Goal: Communication & Community: Answer question/provide support

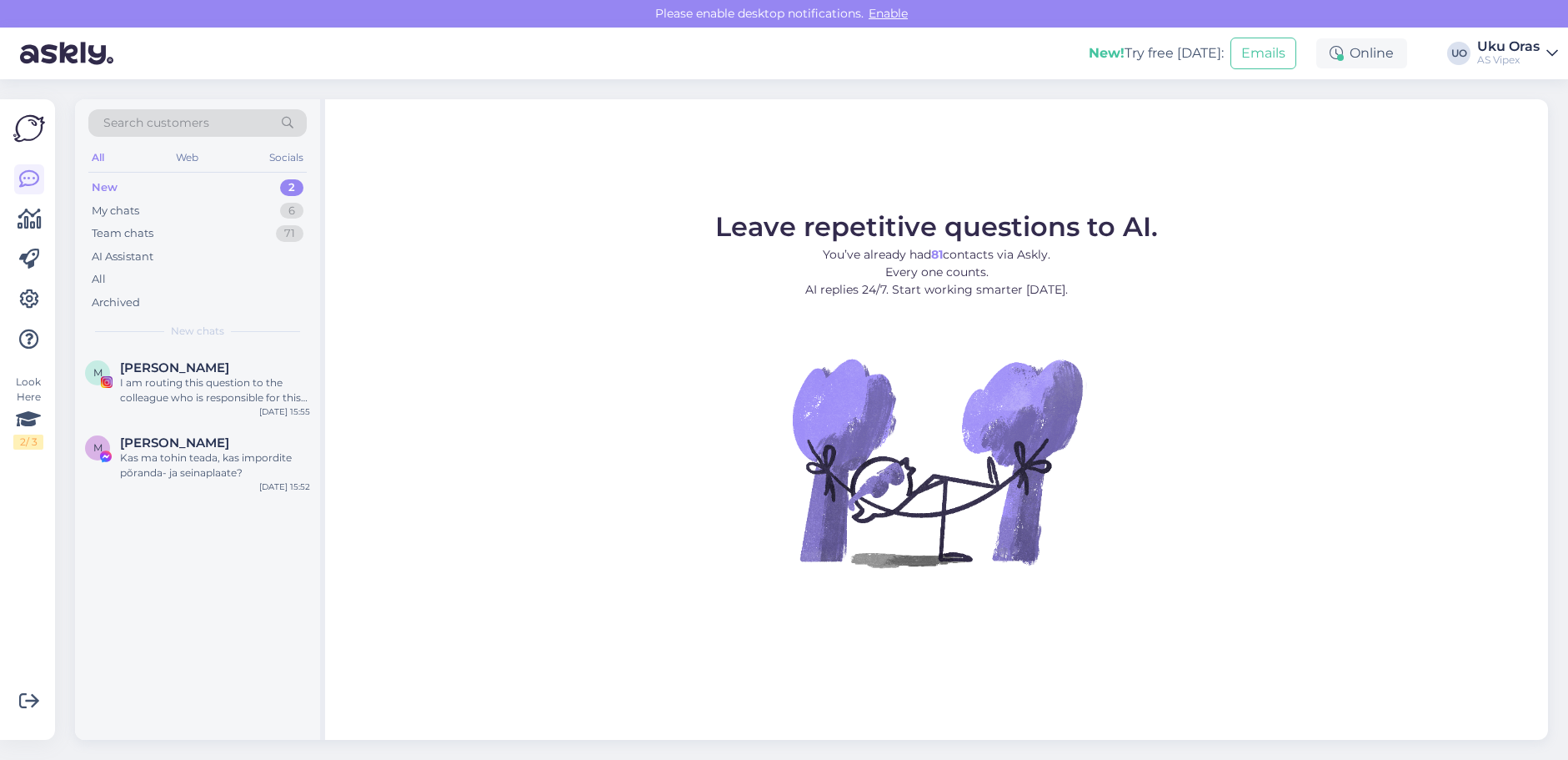
click at [161, 184] on div "New 2" at bounding box center [198, 187] width 218 height 23
click at [192, 375] on div "I am routing this question to the colleague who is responsible for this topic. …" at bounding box center [215, 390] width 190 height 30
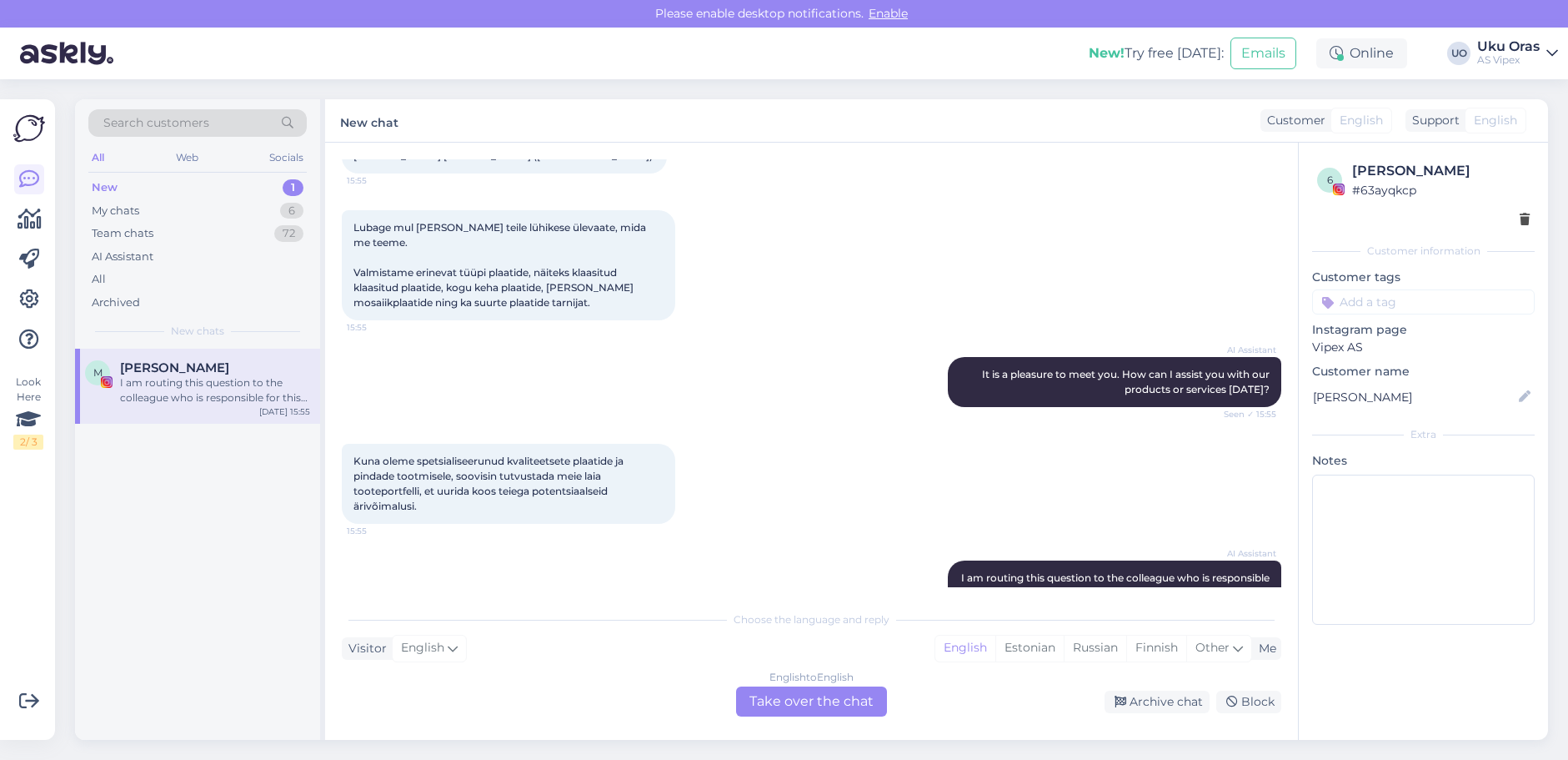
scroll to position [294, 0]
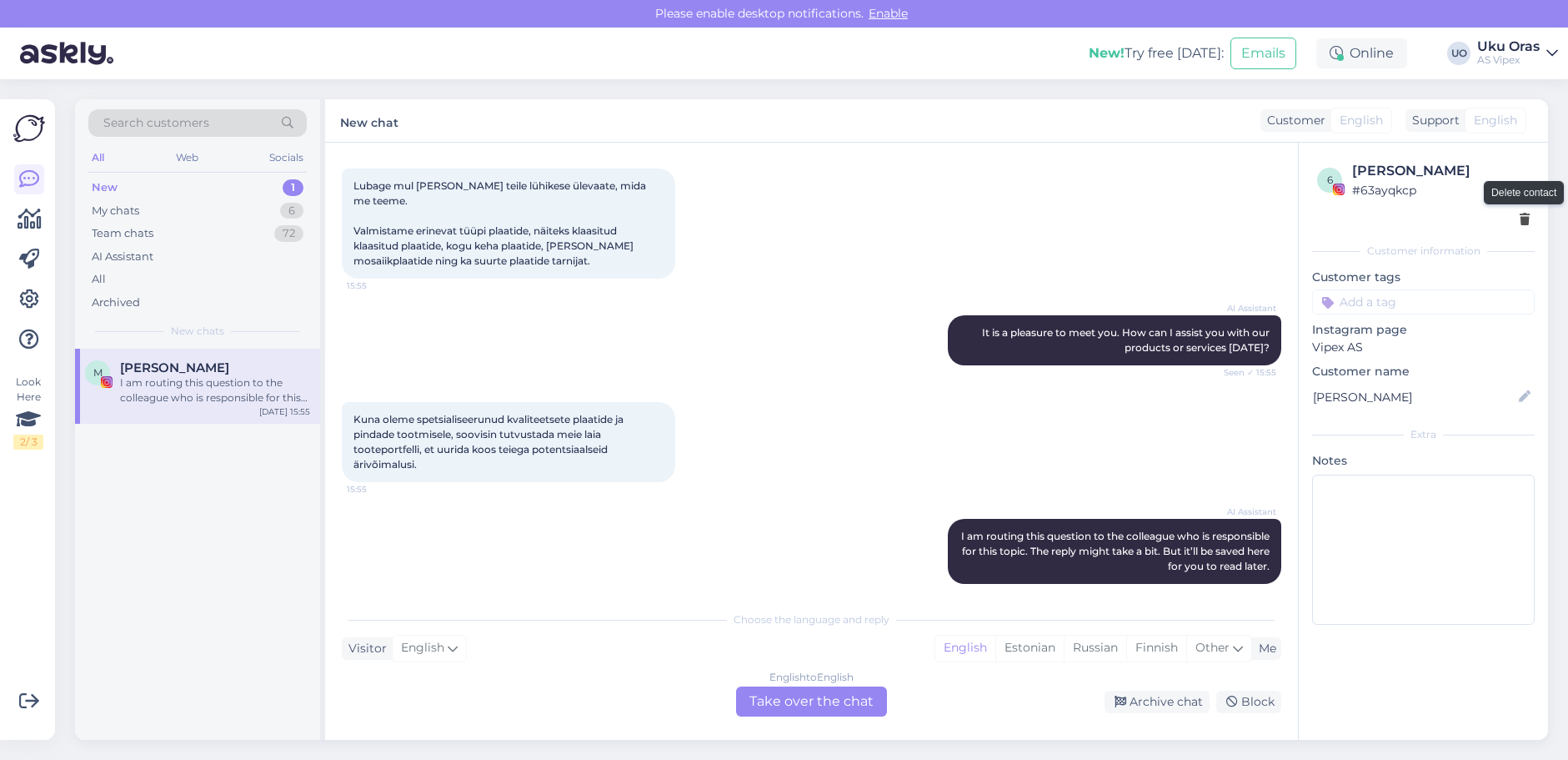
click at [1525, 215] on icon at bounding box center [1525, 220] width 10 height 12
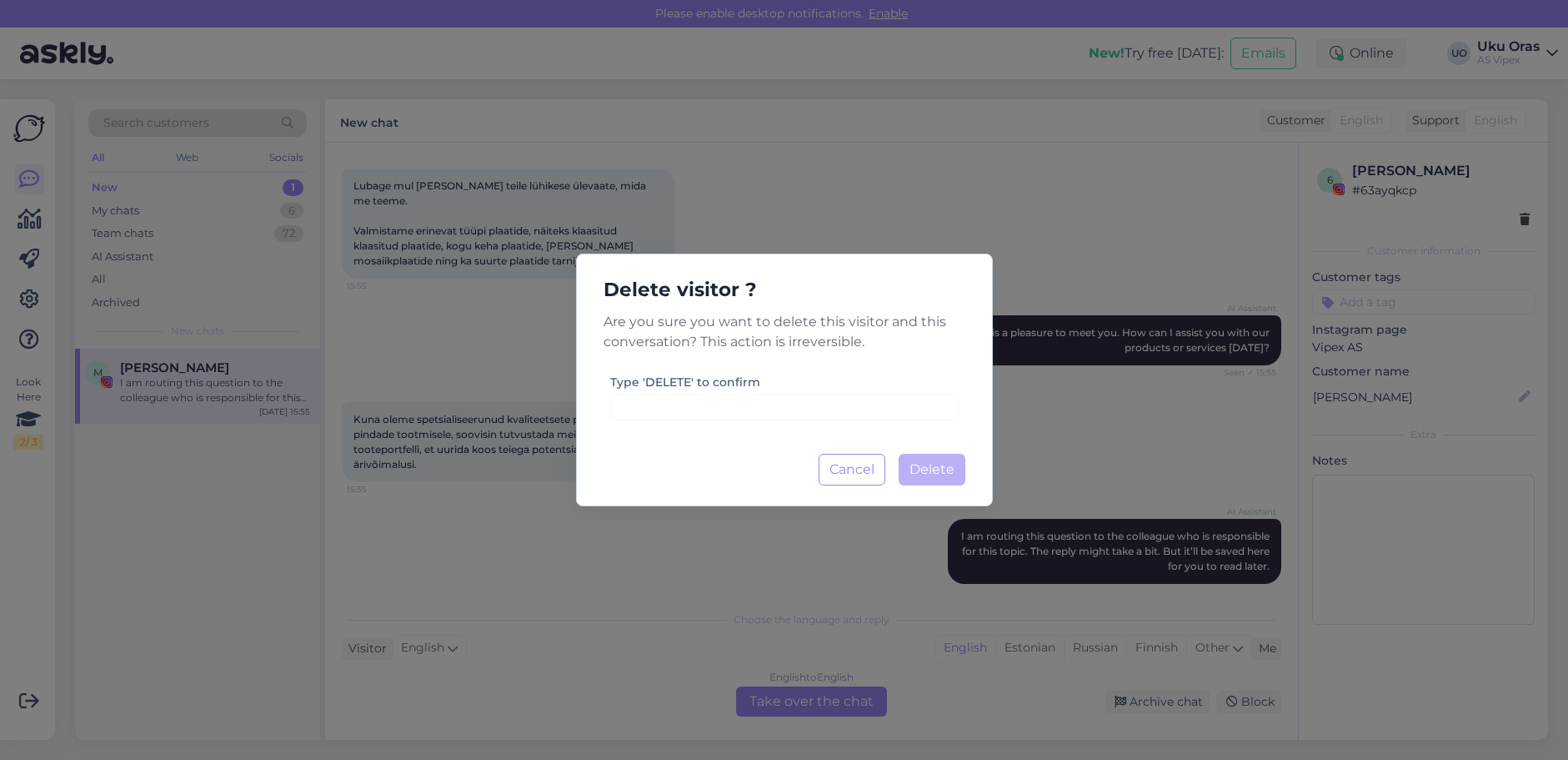
click at [673, 381] on label "Type 'DELETE' to confirm" at bounding box center [685, 382] width 150 height 18
copy label "DELETE"
click at [692, 404] on input at bounding box center [784, 408] width 349 height 26
paste input "DELETE"
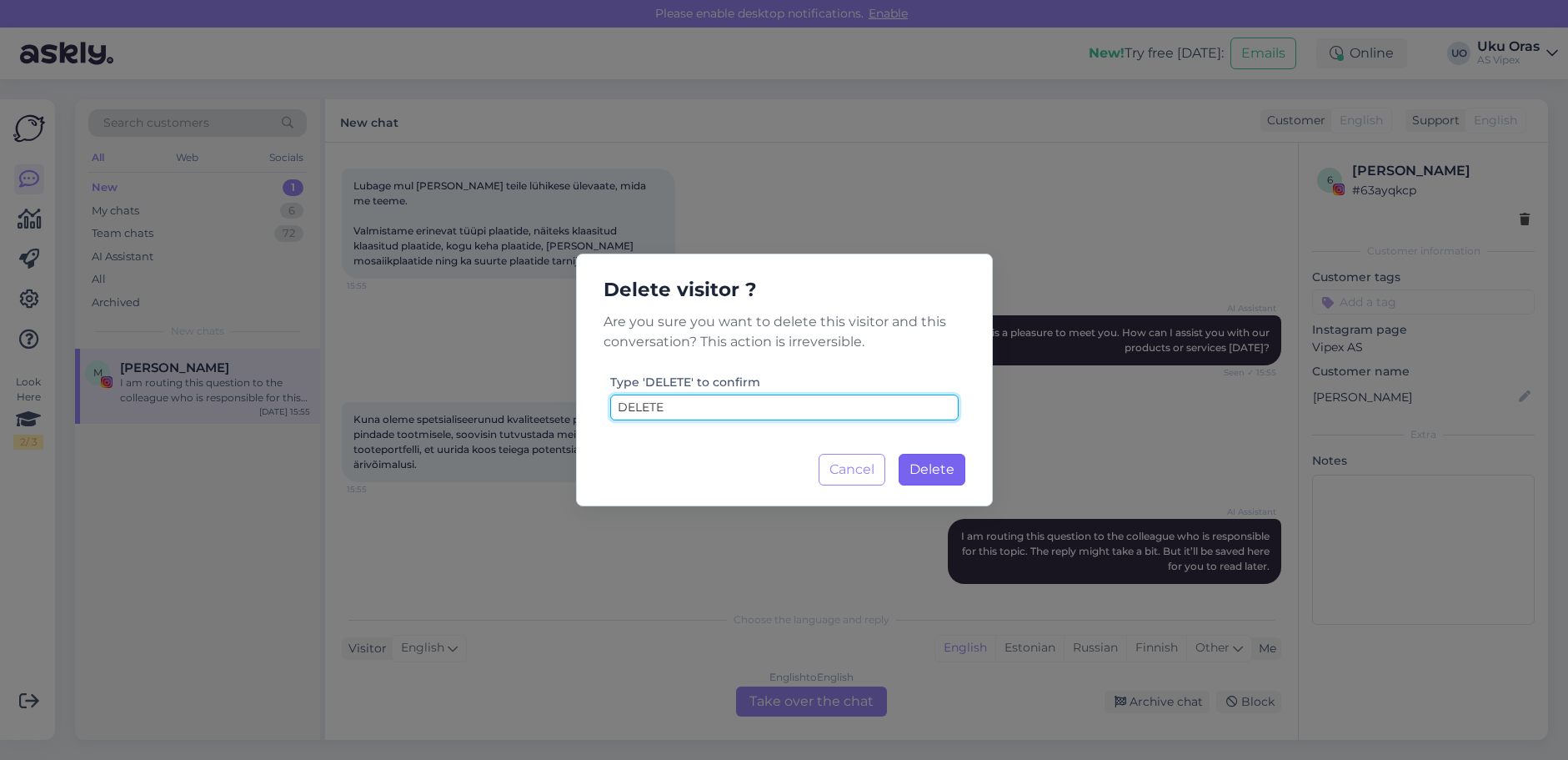
type input "DELETE"
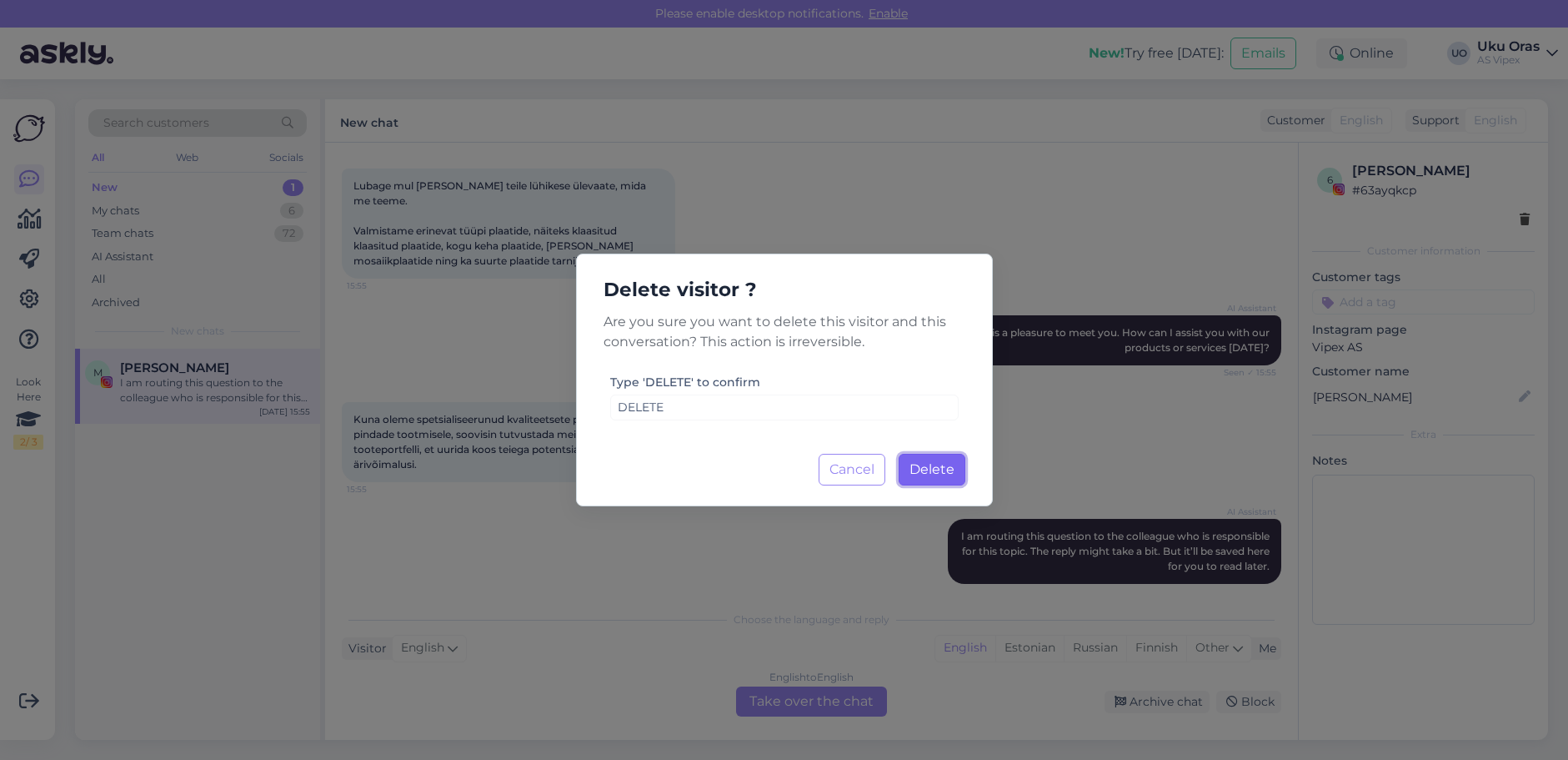
click at [947, 467] on span "Delete" at bounding box center [932, 469] width 45 height 16
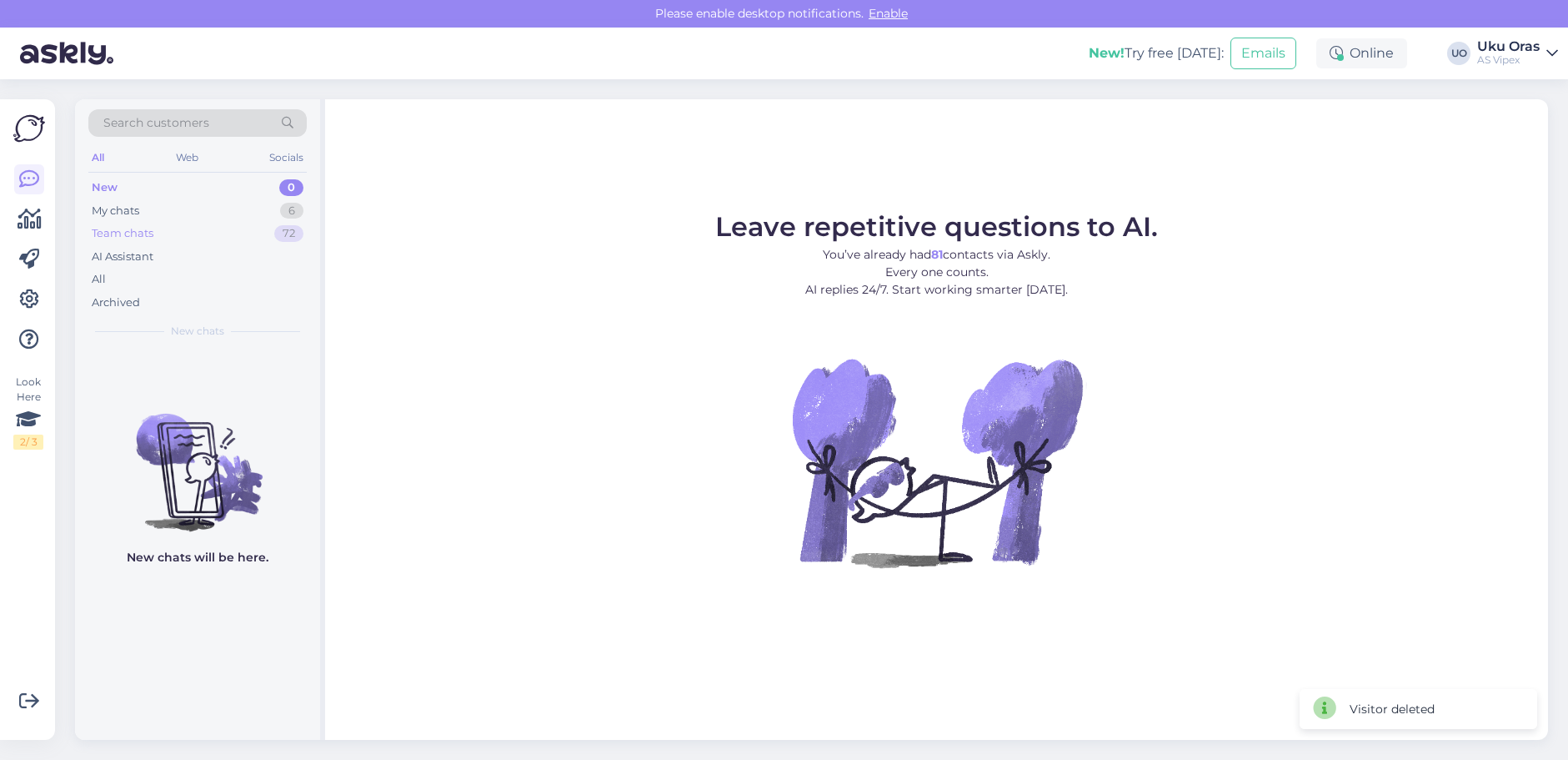
click at [181, 224] on div "Team chats 72" at bounding box center [198, 233] width 218 height 23
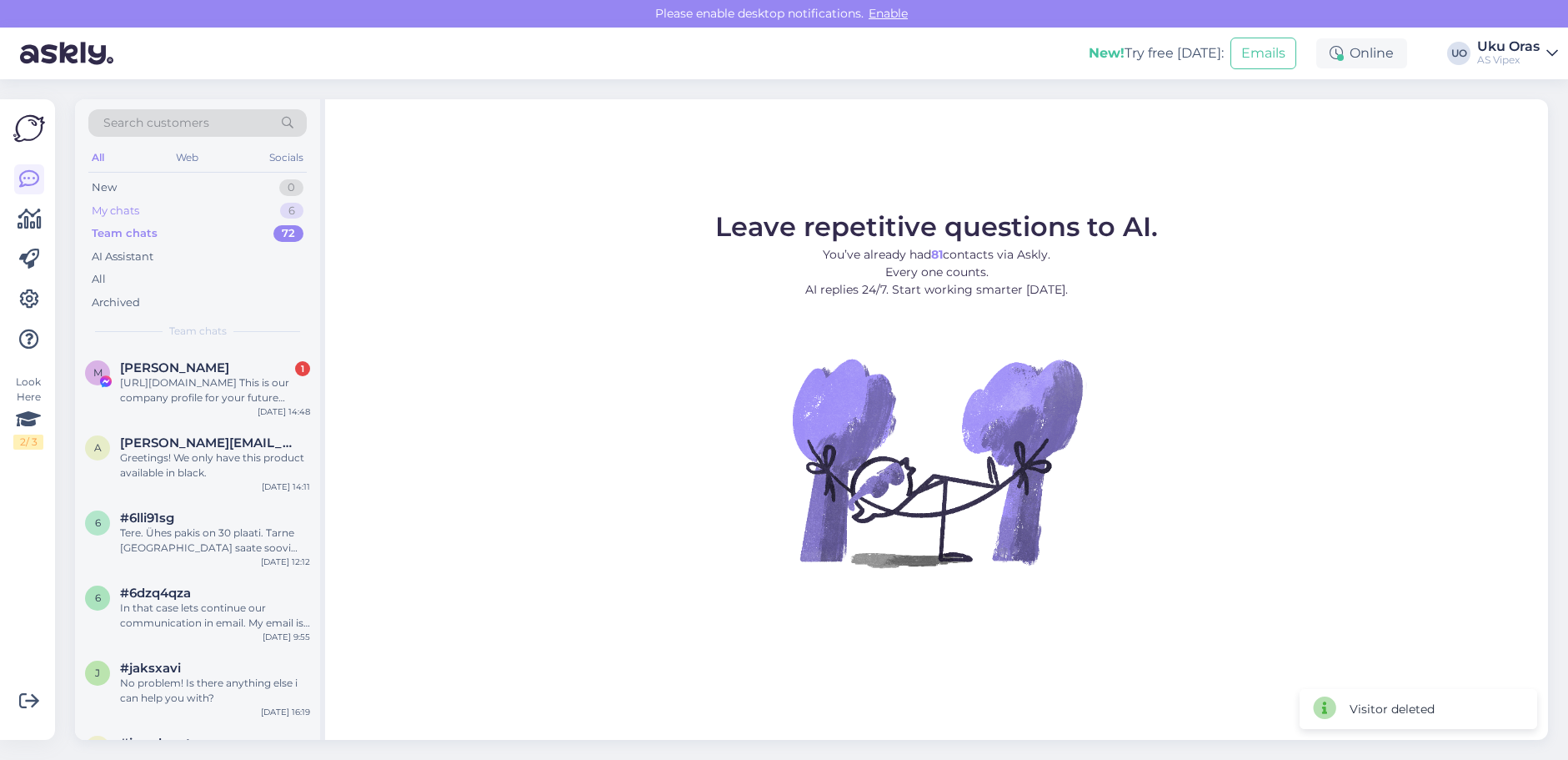
click at [188, 208] on div "My chats 6" at bounding box center [198, 211] width 218 height 23
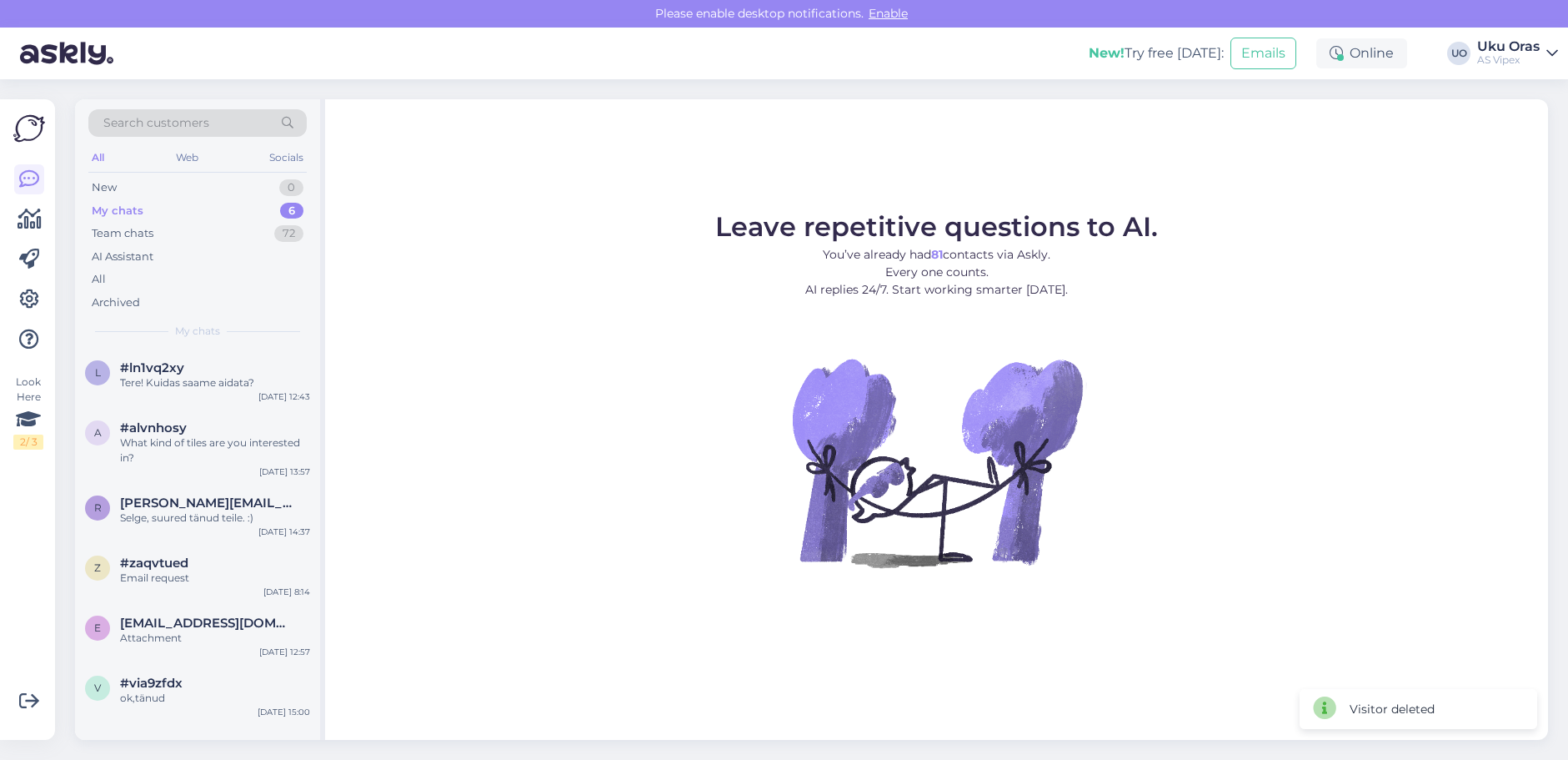
click at [185, 216] on div "My chats 6" at bounding box center [198, 211] width 218 height 23
click at [170, 234] on div "Team chats 72" at bounding box center [198, 233] width 218 height 23
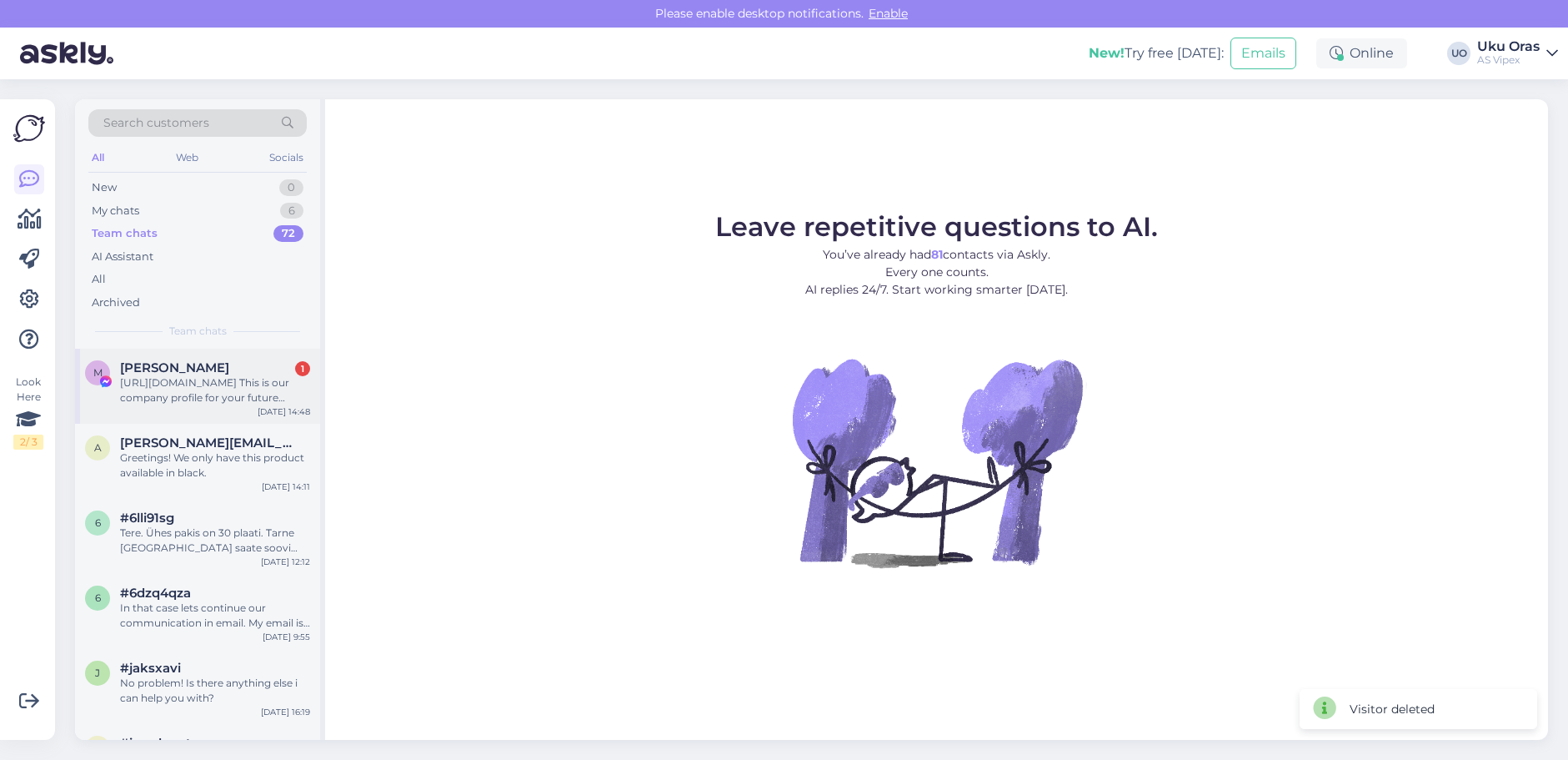
click at [194, 400] on div "[URL][DOMAIN_NAME] This is our company profile for your future reference." at bounding box center [215, 390] width 190 height 30
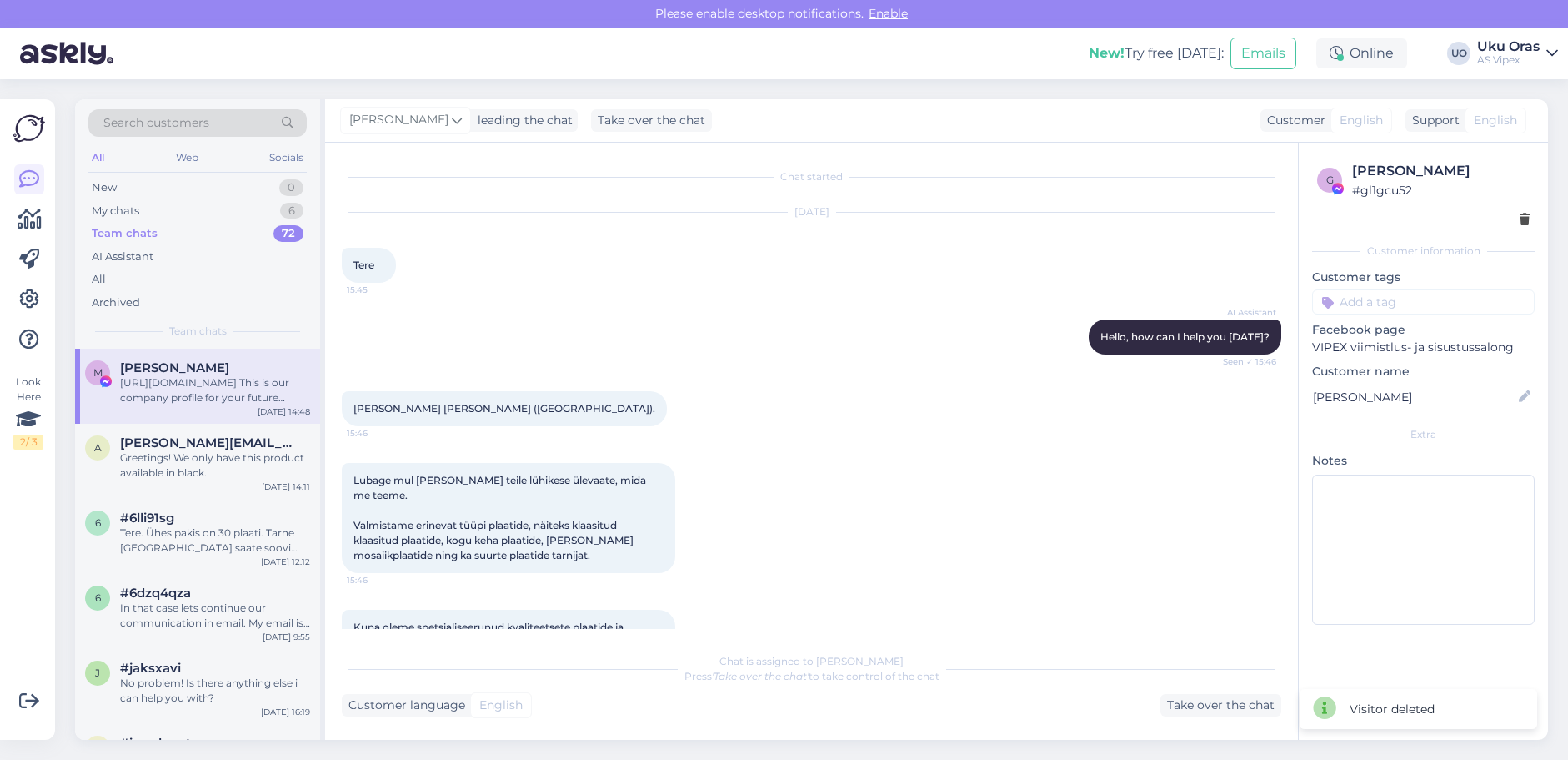
scroll to position [778, 0]
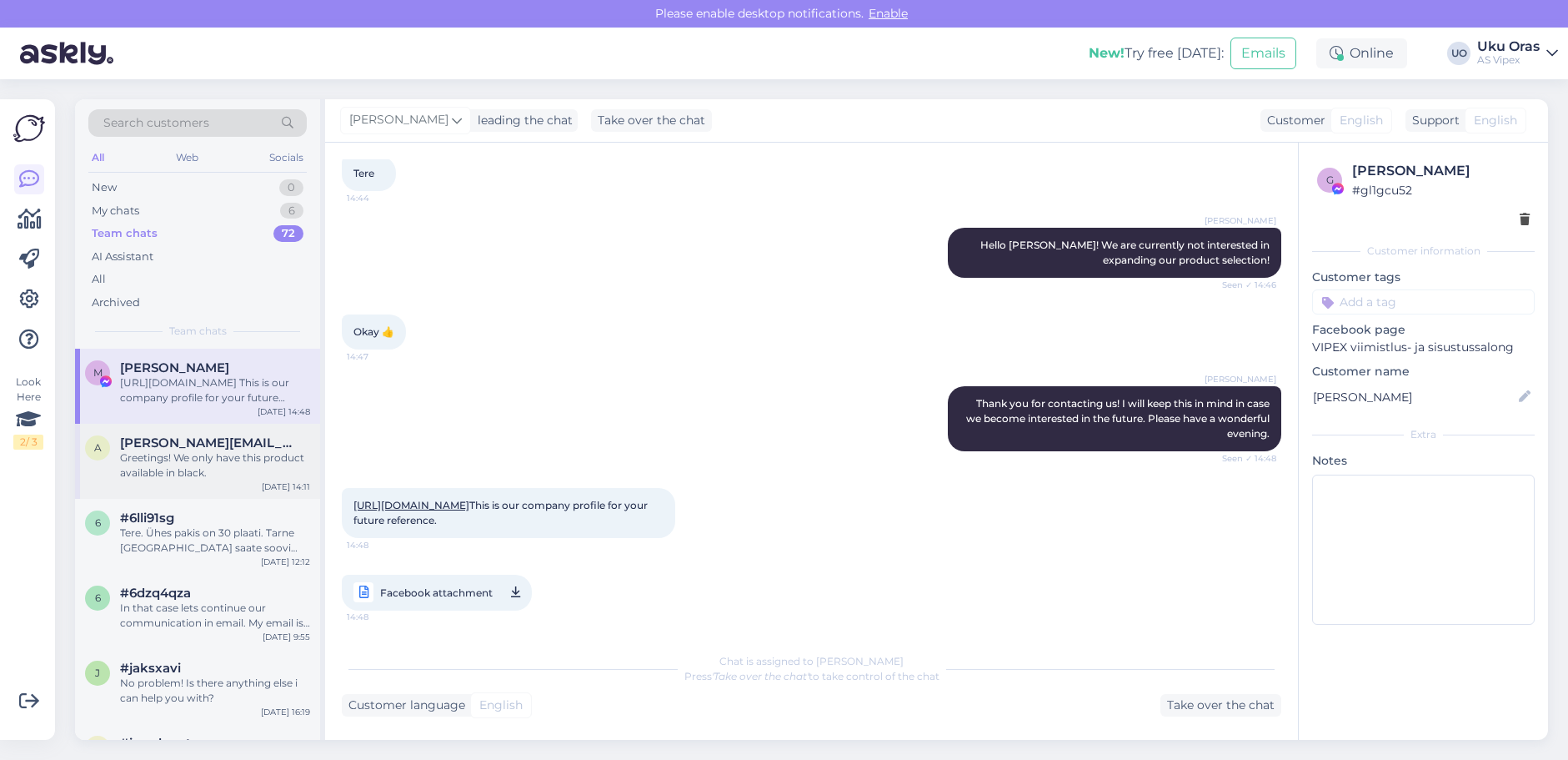
click at [173, 476] on div "Greetings! We only have this product available in black." at bounding box center [215, 465] width 190 height 30
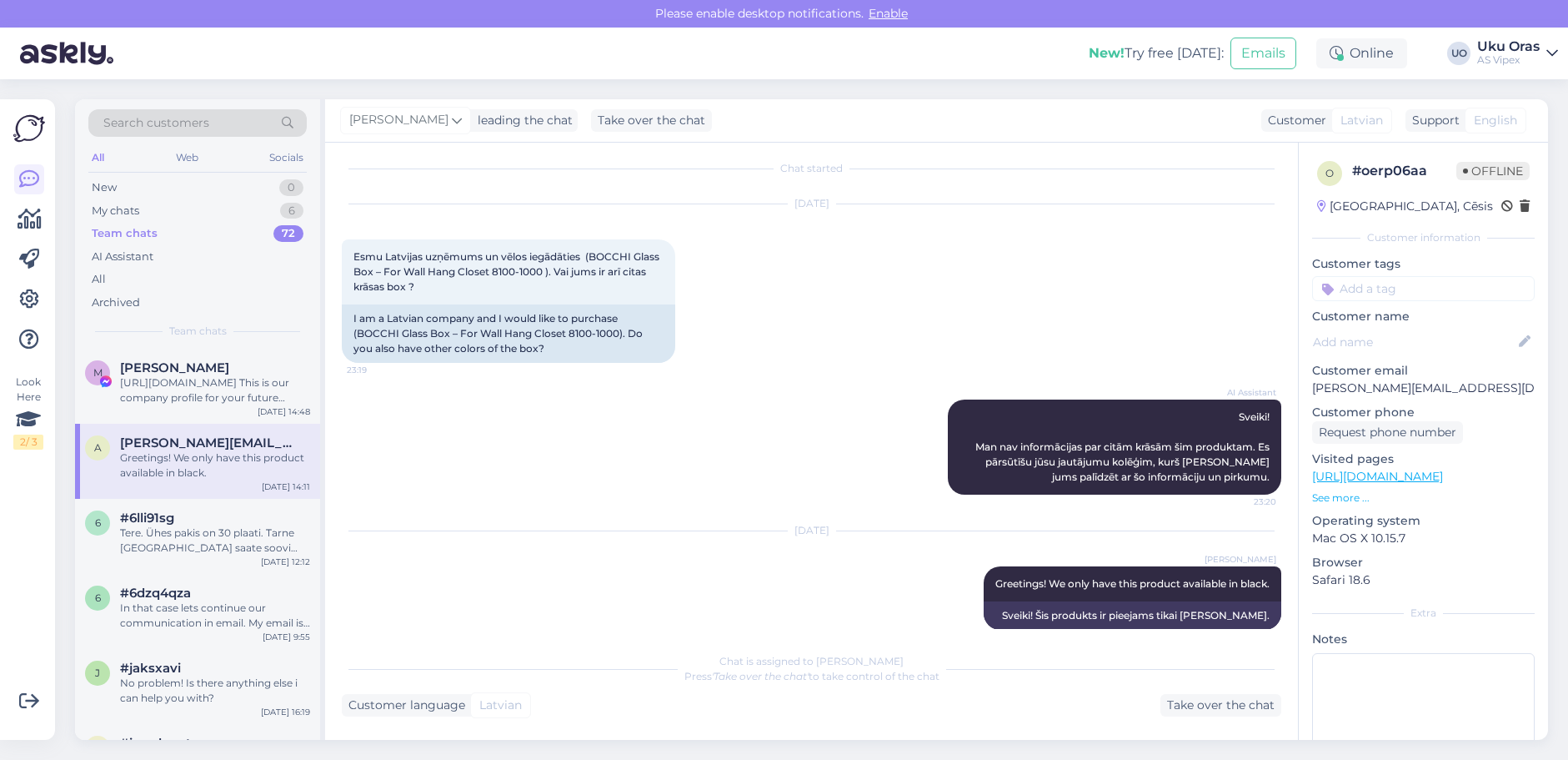
scroll to position [0, 0]
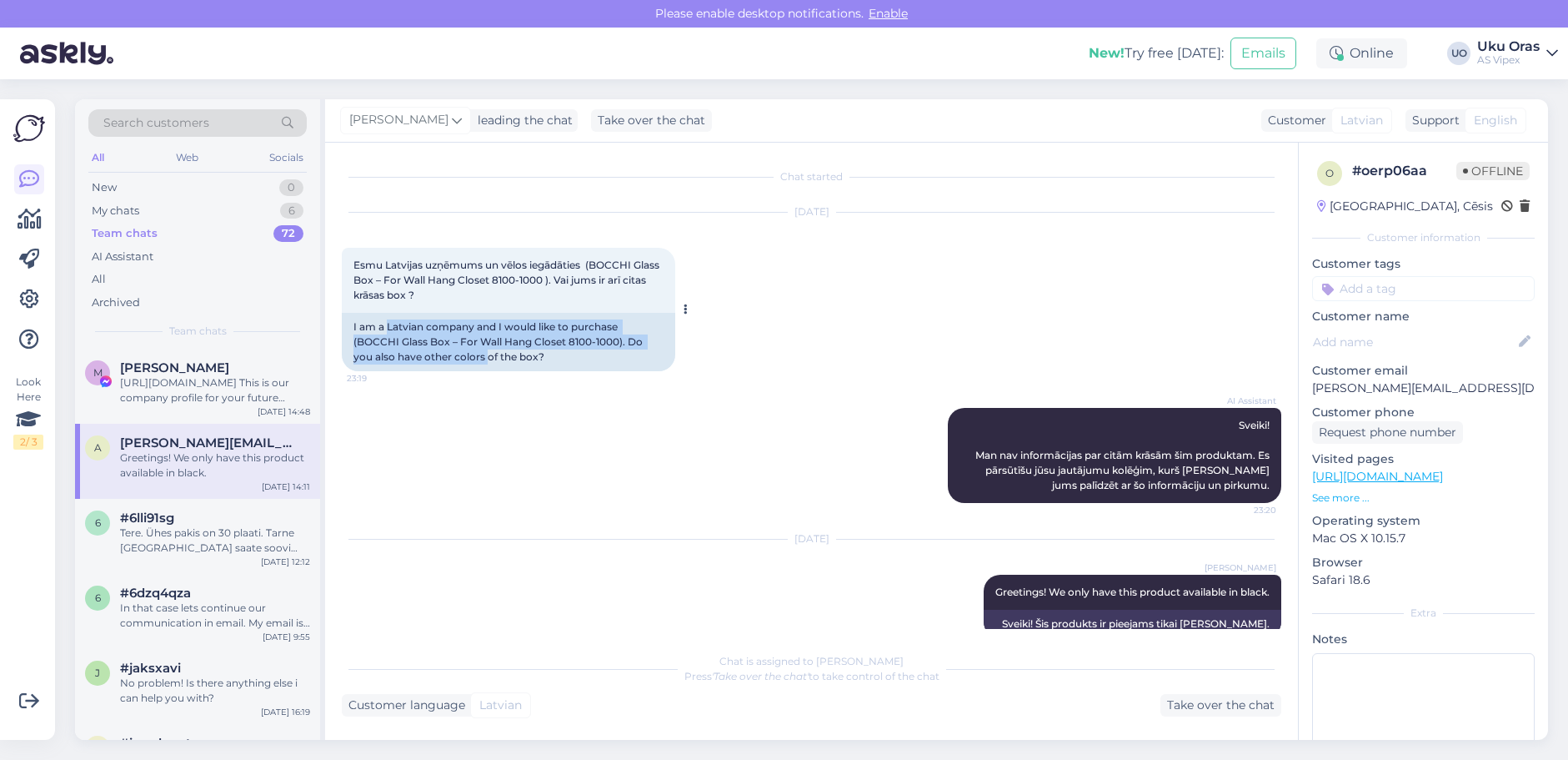
drag, startPoint x: 386, startPoint y: 327, endPoint x: 490, endPoint y: 351, distance: 106.7
click at [490, 351] on div "I am a Latvian company and I would like to purchase (BOCCHI Glass Box – For Wal…" at bounding box center [508, 341] width 334 height 58
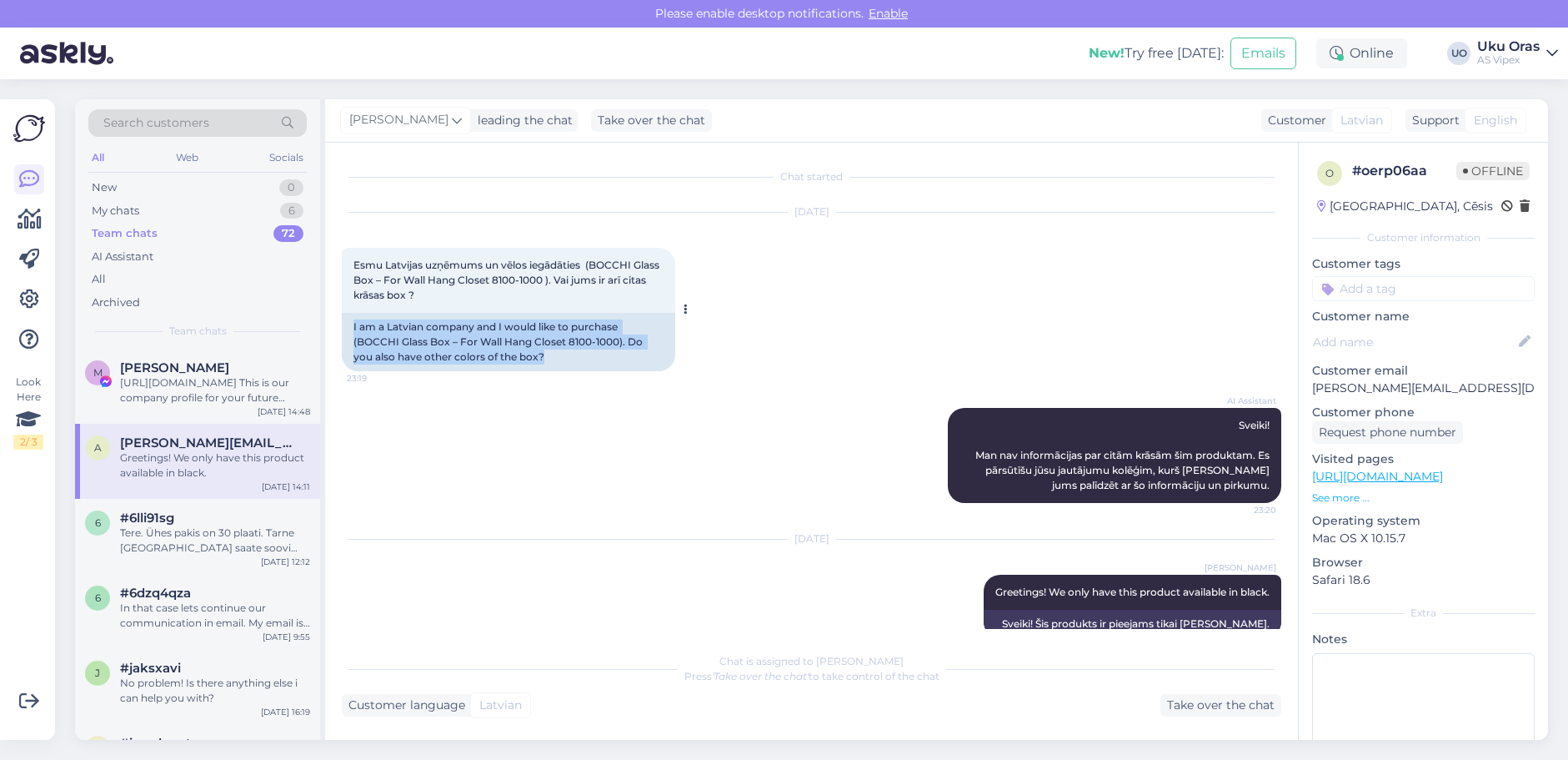
click at [490, 351] on div "I am a Latvian company and I would like to purchase (BOCCHI Glass Box – For Wal…" at bounding box center [508, 341] width 334 height 58
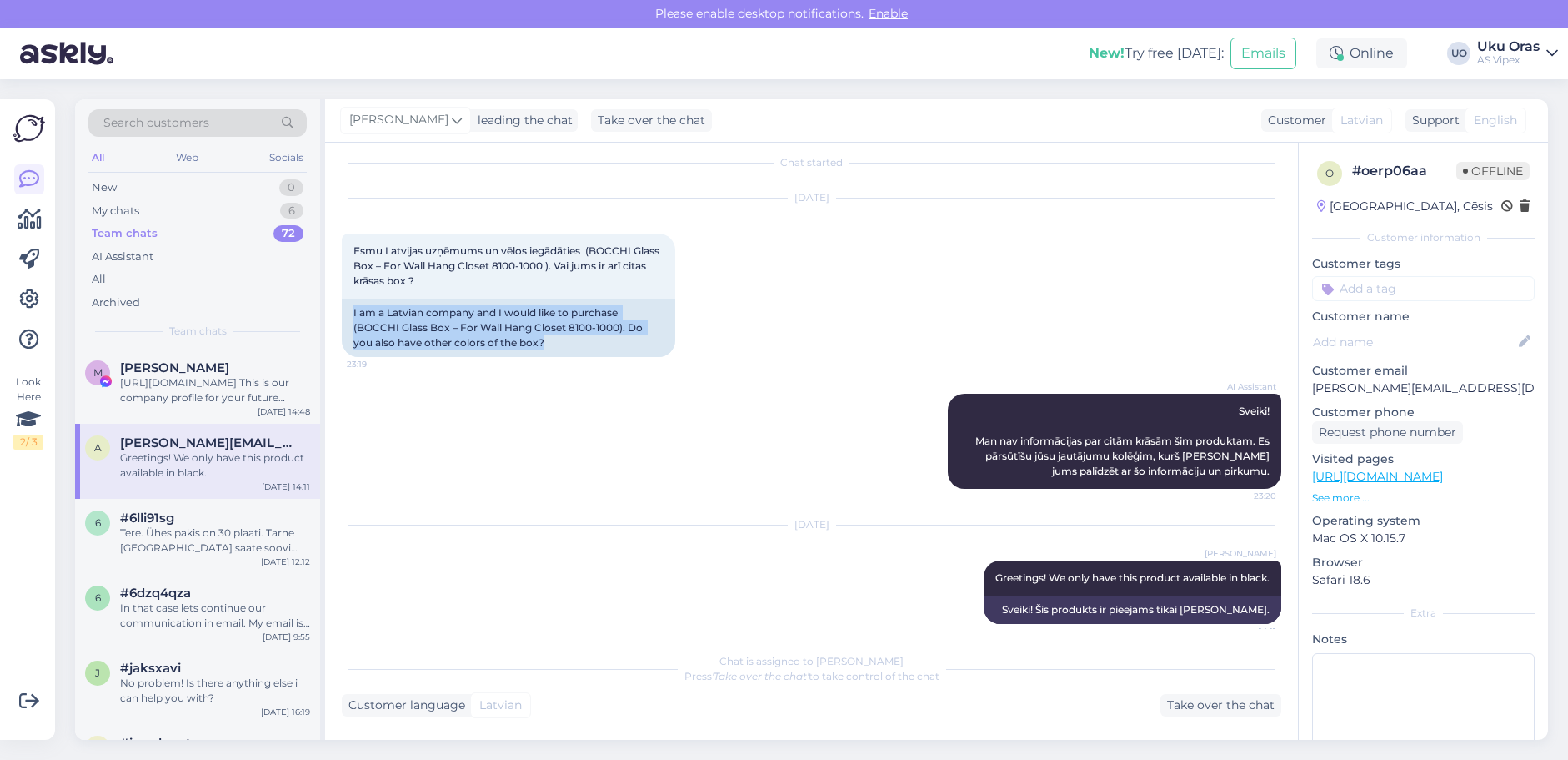
scroll to position [28, 0]
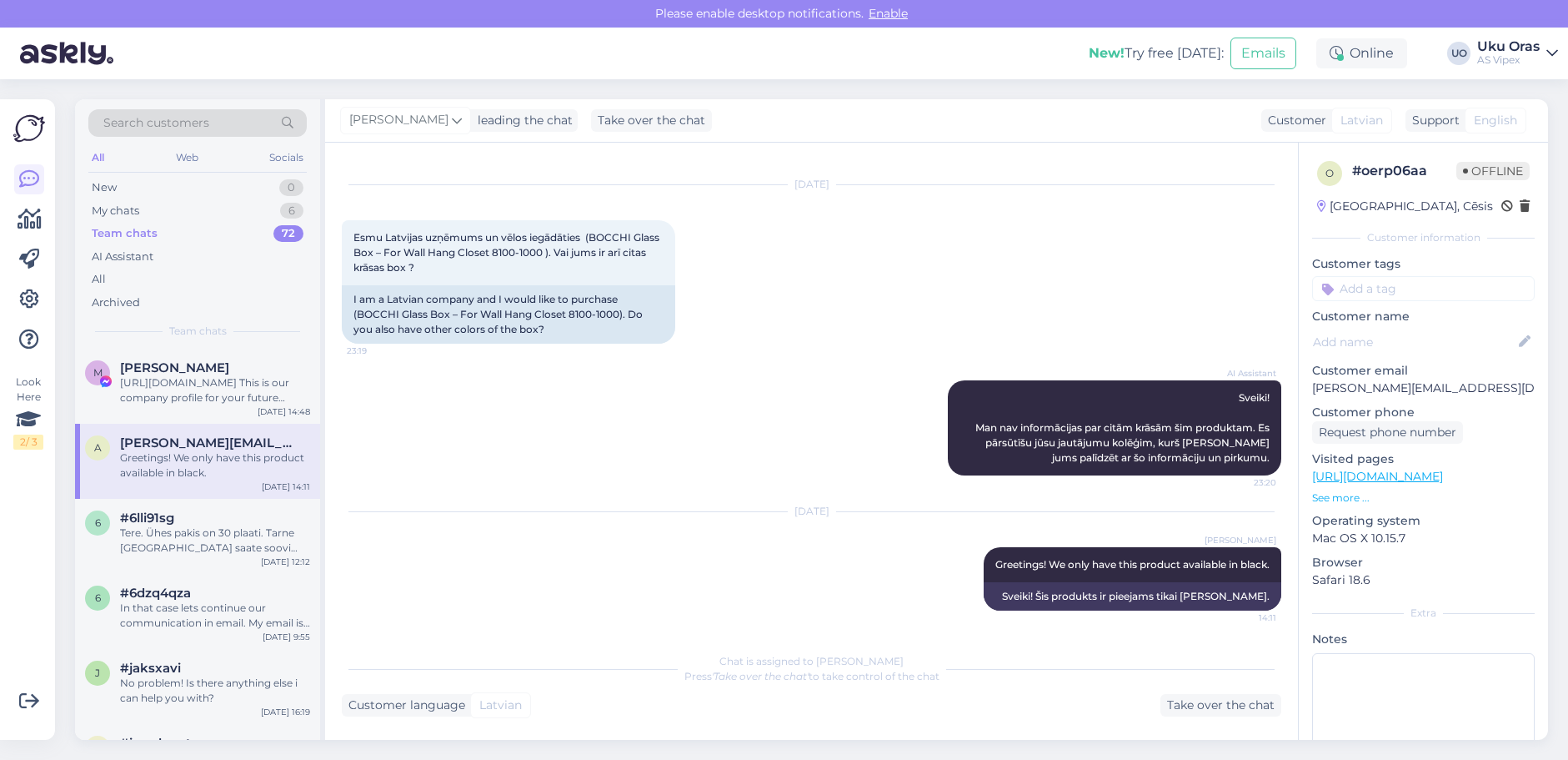
click at [505, 369] on div "AI Assistant Sveiki! Man nav informācijas par citām krāsām šim produktam. Es pā…" at bounding box center [812, 427] width 939 height 131
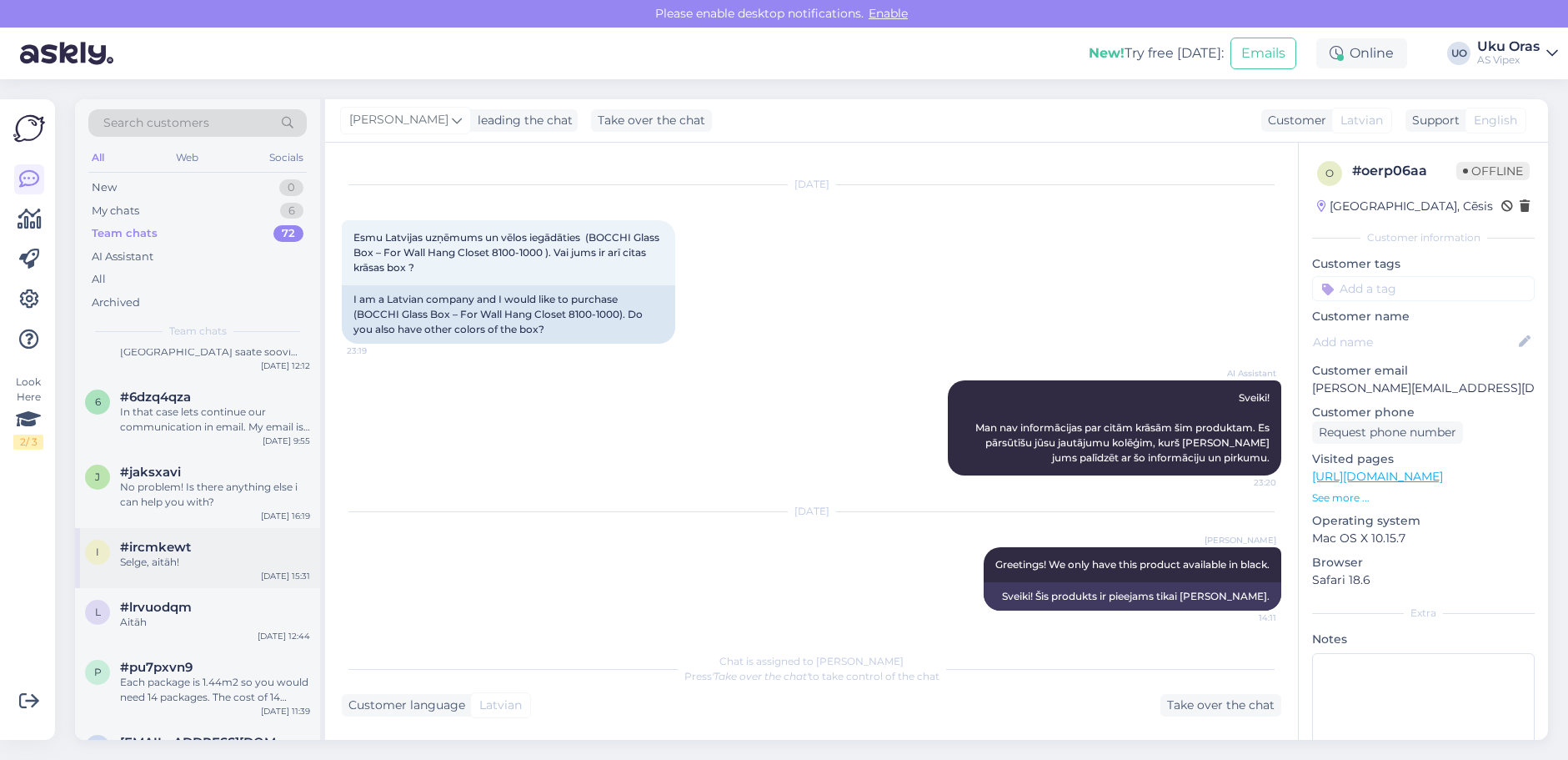
scroll to position [166, 0]
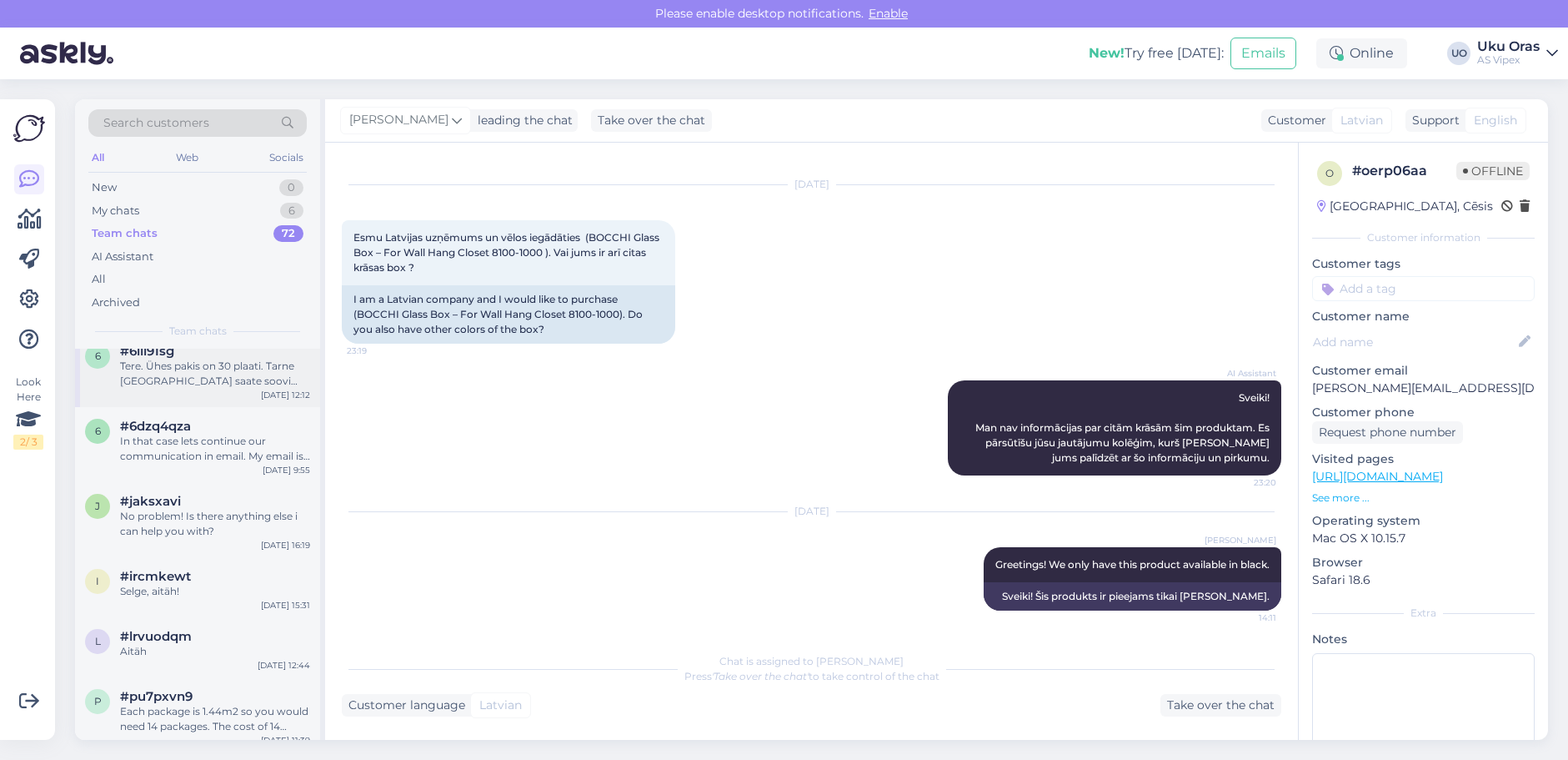
click at [190, 372] on div "Tere. Ühes pakis on 30 plaati. Tarne [GEOGRAPHIC_DATA] saate soovi korral juurd…" at bounding box center [215, 374] width 190 height 30
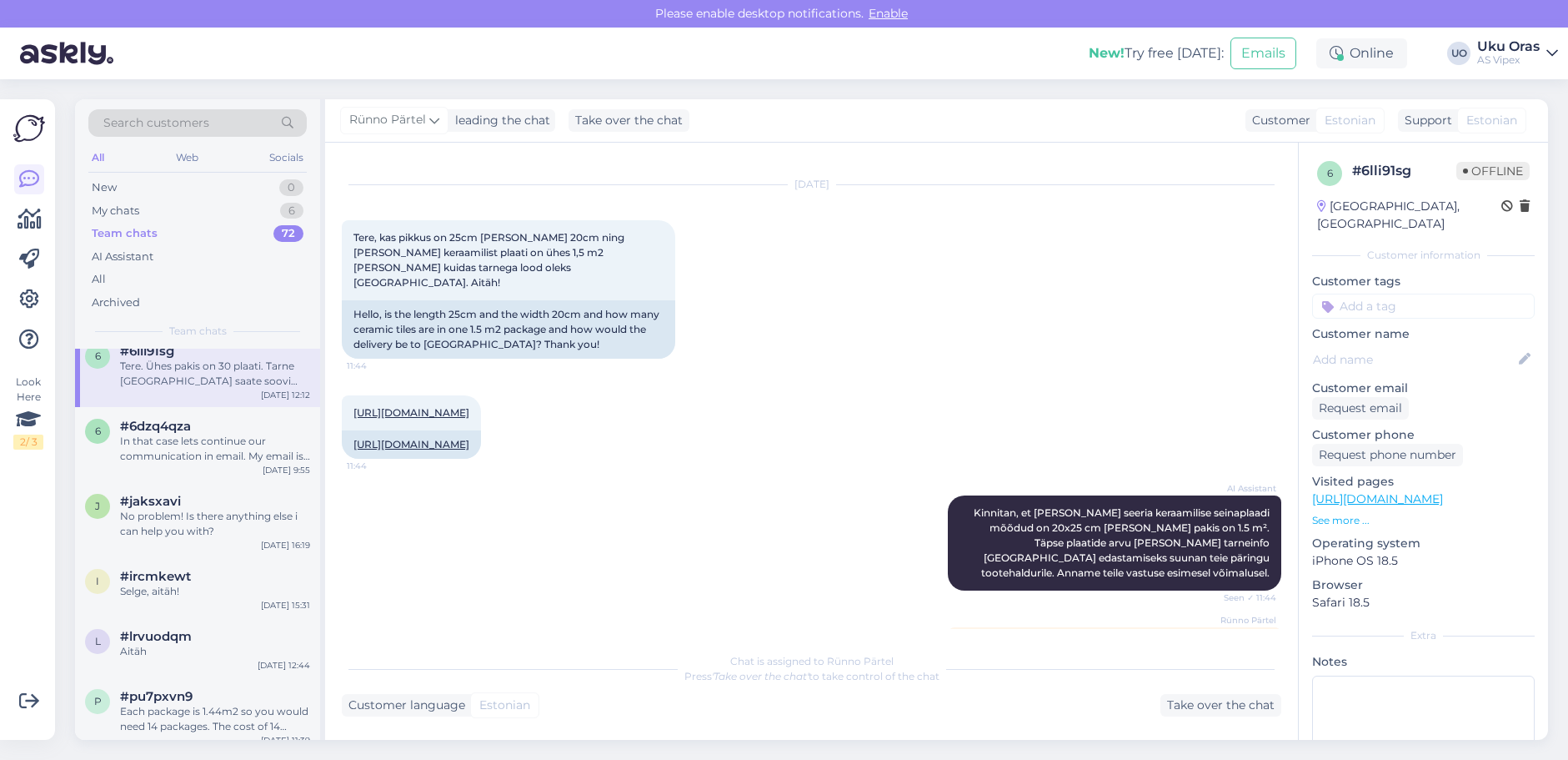
scroll to position [211, 0]
